Goal: Task Accomplishment & Management: Manage account settings

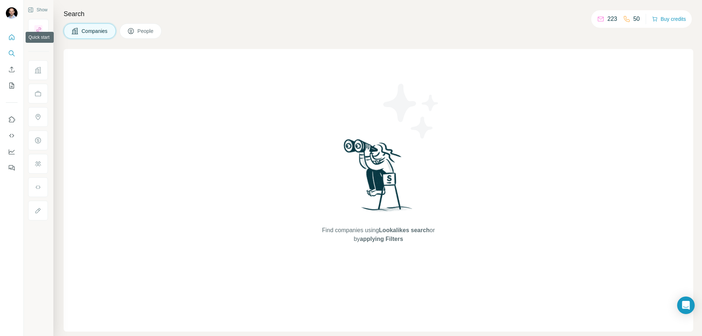
click at [13, 33] on button "Quick start" at bounding box center [12, 37] width 12 height 13
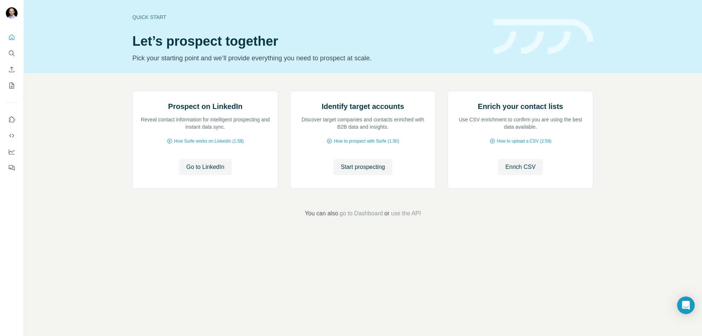
click at [75, 92] on div "Prospect on LinkedIn Reveal contact information for intelligent prospecting and…" at bounding box center [363, 154] width 678 height 162
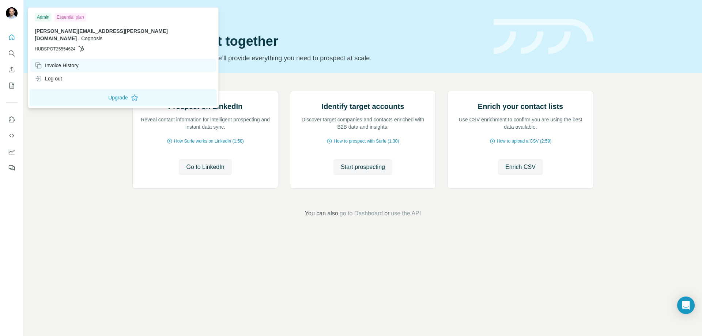
click at [52, 62] on div "Invoice History" at bounding box center [57, 65] width 44 height 7
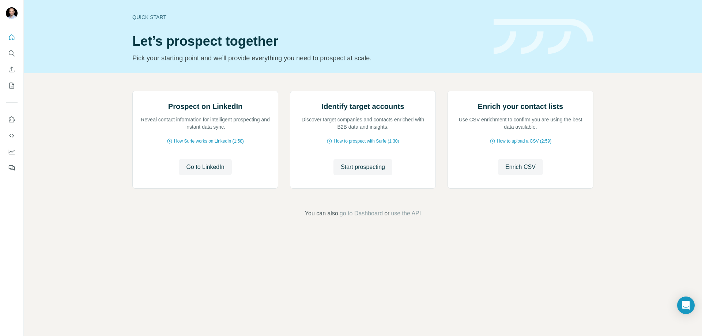
click at [74, 144] on div "Prospect on LinkedIn Reveal contact information for intelligent prospecting and…" at bounding box center [363, 154] width 678 height 162
